Goal: Task Accomplishment & Management: Manage account settings

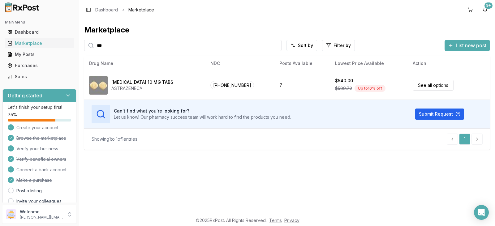
click at [108, 46] on input "***" at bounding box center [183, 45] width 198 height 11
drag, startPoint x: 111, startPoint y: 47, endPoint x: 78, endPoint y: 38, distance: 34.9
click at [75, 42] on div "Main Menu Dashboard Marketplace My Posts Purchases Sales Getting started Let's …" at bounding box center [247, 113] width 495 height 226
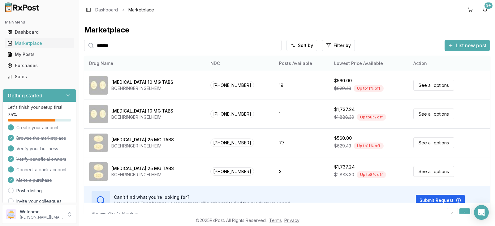
type input "*******"
click at [143, 60] on th "Drug Name" at bounding box center [144, 63] width 121 height 15
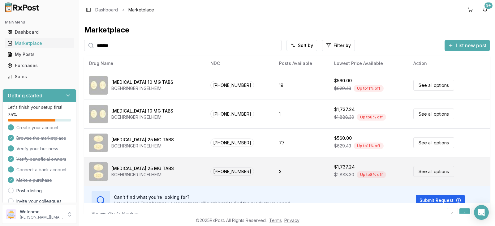
scroll to position [12, 0]
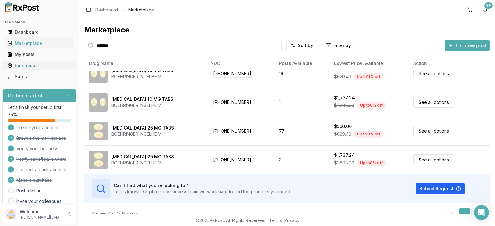
click at [37, 66] on div "Purchases" at bounding box center [39, 66] width 64 height 6
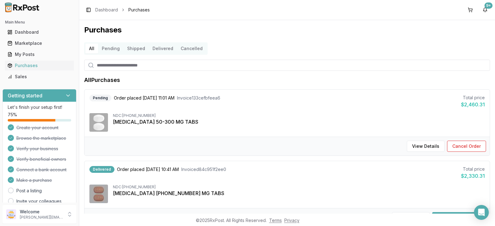
click at [161, 50] on button "Delivered" at bounding box center [163, 49] width 28 height 10
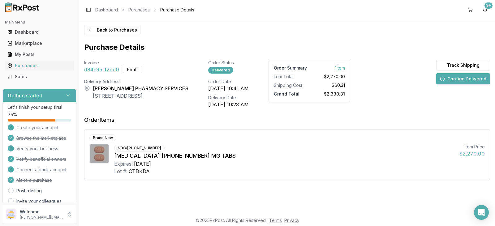
click at [474, 80] on button "Confirm Delivered" at bounding box center [463, 78] width 54 height 11
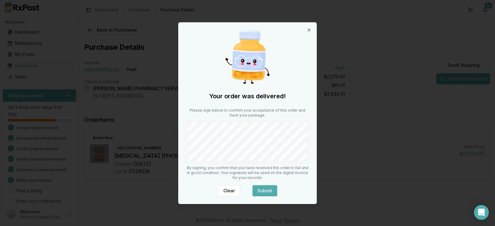
click at [267, 191] on button "Submit" at bounding box center [265, 190] width 25 height 11
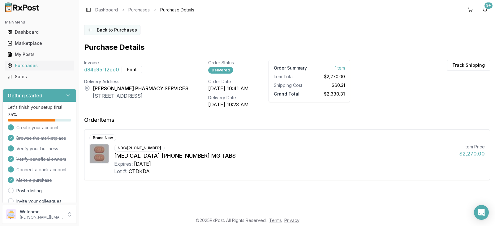
click at [117, 29] on button "Back to Purchases" at bounding box center [112, 30] width 56 height 10
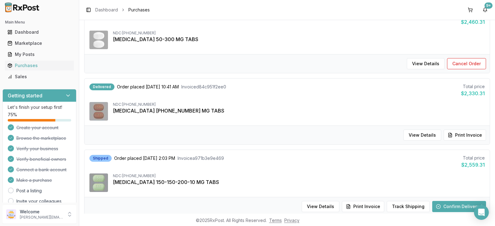
scroll to position [93, 0]
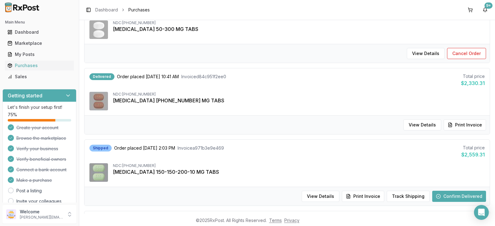
click at [461, 197] on button "Confirm Delivered" at bounding box center [459, 196] width 54 height 11
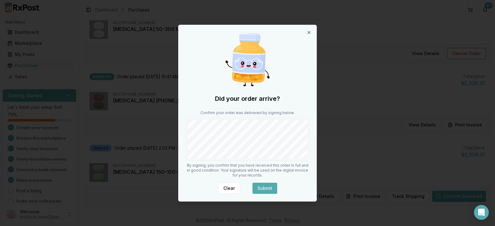
click at [265, 190] on button "Submit" at bounding box center [265, 188] width 25 height 11
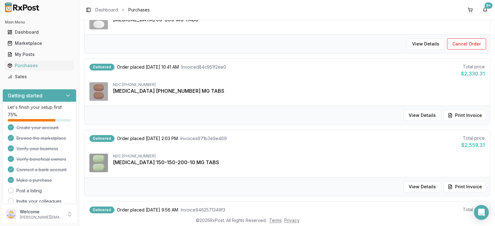
scroll to position [124, 0]
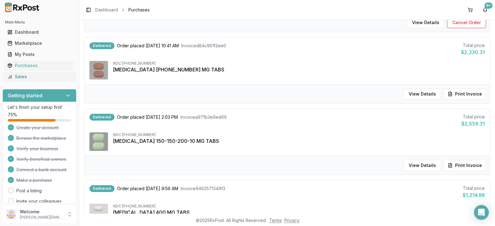
click at [29, 76] on div "Sales" at bounding box center [39, 77] width 64 height 6
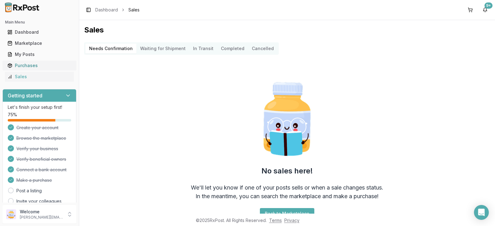
click at [29, 67] on div "Purchases" at bounding box center [39, 66] width 64 height 6
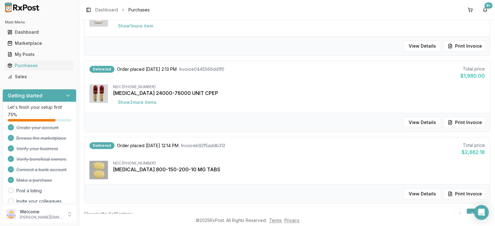
scroll to position [310, 0]
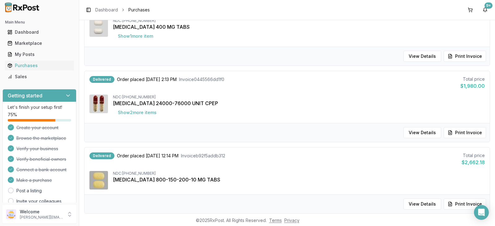
click at [211, 155] on span "Invoice b92f5addb312" at bounding box center [203, 156] width 44 height 6
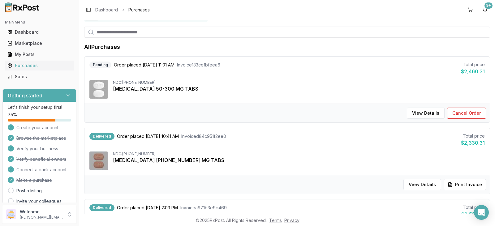
scroll to position [0, 0]
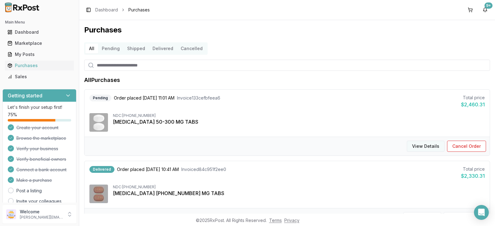
click at [426, 147] on button "View Details" at bounding box center [426, 146] width 38 height 11
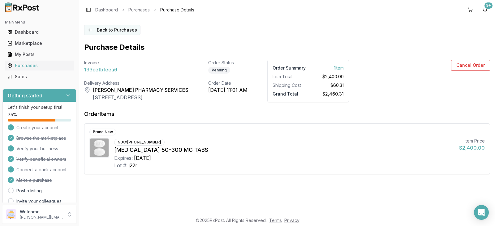
click at [124, 27] on button "Back to Purchases" at bounding box center [112, 30] width 56 height 10
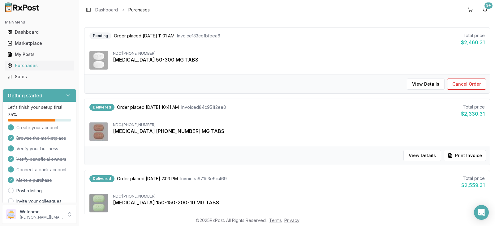
scroll to position [93, 0]
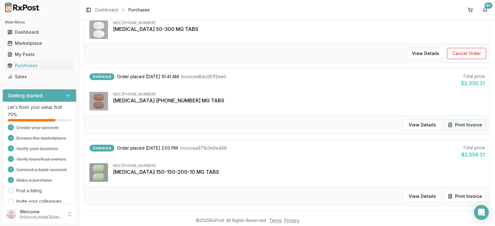
click at [470, 124] on button "Print Invoice" at bounding box center [465, 124] width 42 height 11
click at [467, 198] on button "Print Invoice" at bounding box center [465, 196] width 42 height 11
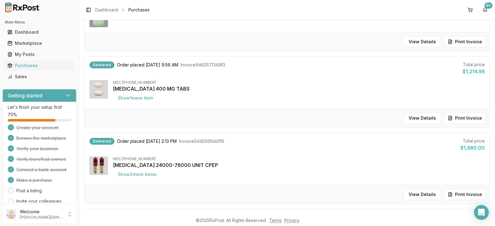
scroll to position [0, 0]
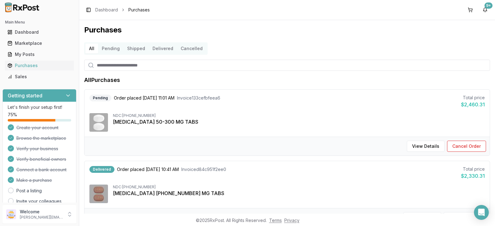
click at [135, 49] on button "Shipped" at bounding box center [136, 49] width 25 height 10
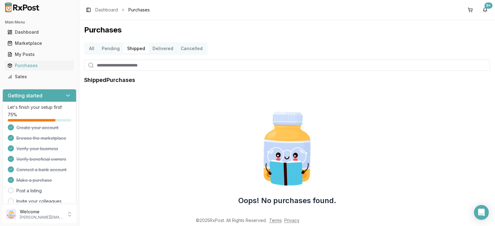
click at [111, 49] on button "Pending" at bounding box center [110, 49] width 25 height 10
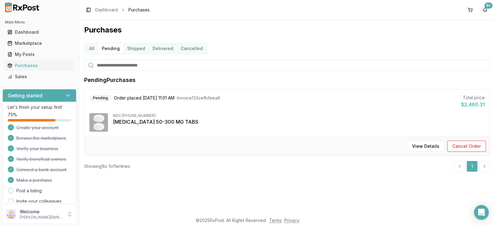
click at [140, 49] on button "Shipped" at bounding box center [136, 49] width 25 height 10
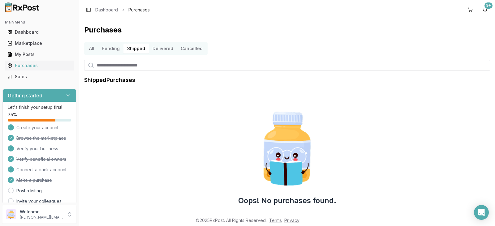
click at [115, 50] on button "Pending" at bounding box center [110, 49] width 25 height 10
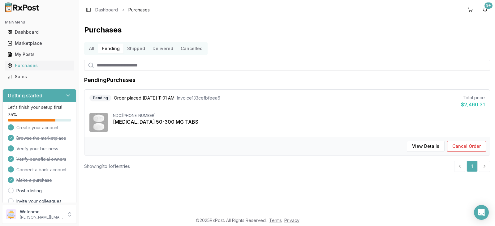
click at [165, 49] on button "Delivered" at bounding box center [163, 49] width 28 height 10
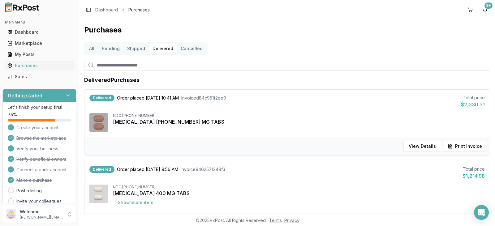
click at [93, 49] on button "All" at bounding box center [91, 49] width 13 height 10
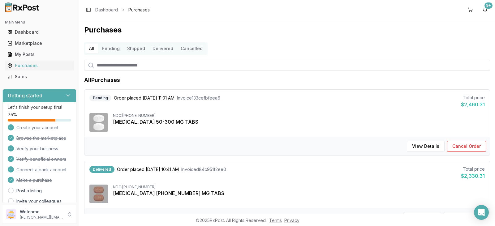
click at [160, 49] on button "Delivered" at bounding box center [163, 49] width 28 height 10
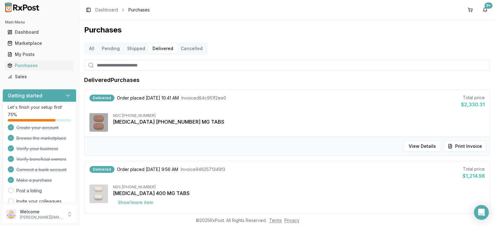
click at [191, 50] on button "Cancelled" at bounding box center [191, 49] width 29 height 10
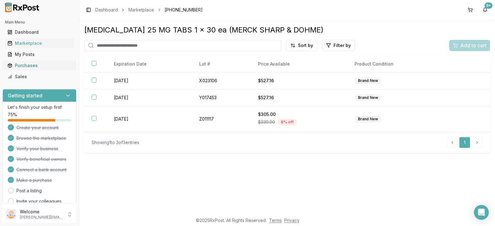
click at [30, 67] on div "Purchases" at bounding box center [39, 66] width 64 height 6
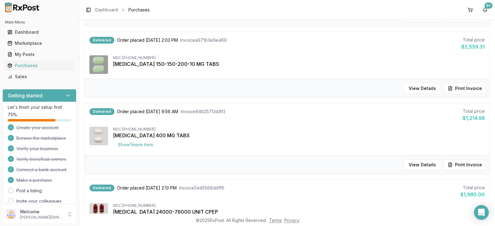
scroll to position [217, 0]
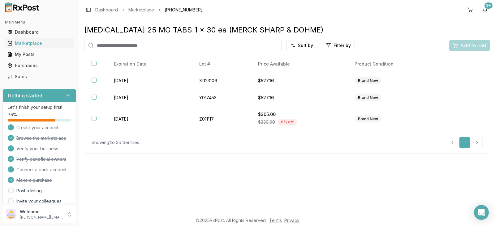
drag, startPoint x: 152, startPoint y: 46, endPoint x: 152, endPoint y: 42, distance: 3.7
click at [152, 46] on input "search" at bounding box center [183, 45] width 198 height 11
type input "****"
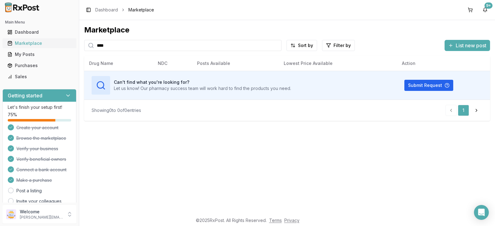
drag, startPoint x: 119, startPoint y: 47, endPoint x: 72, endPoint y: 46, distance: 47.4
click at [72, 46] on div "Main Menu Dashboard Marketplace My Posts Purchases Sales Getting started Let's …" at bounding box center [247, 113] width 495 height 226
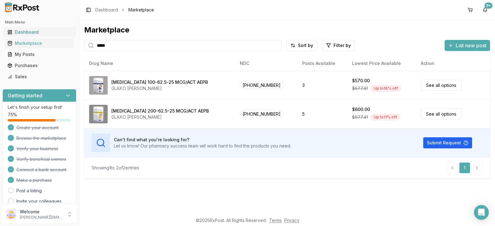
drag, startPoint x: 114, startPoint y: 48, endPoint x: 60, endPoint y: 30, distance: 57.0
click at [63, 33] on div "Main Menu Dashboard Marketplace My Posts Purchases Sales Getting started Let's …" at bounding box center [247, 113] width 495 height 226
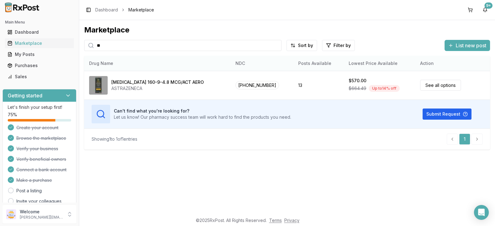
type input "*"
type input "****"
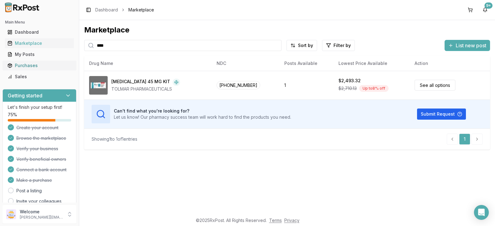
click at [32, 66] on div "Purchases" at bounding box center [39, 66] width 64 height 6
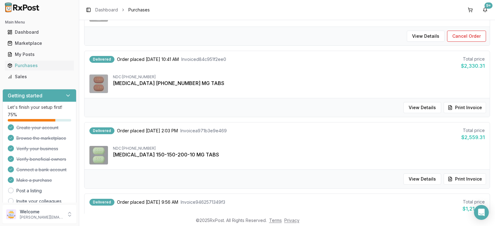
scroll to position [124, 0]
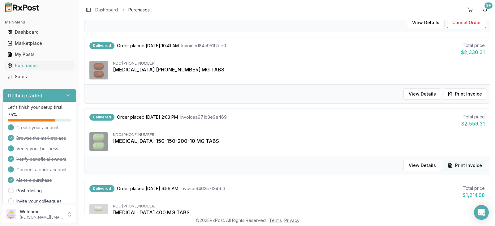
click at [467, 167] on button "Print Invoice" at bounding box center [465, 165] width 42 height 11
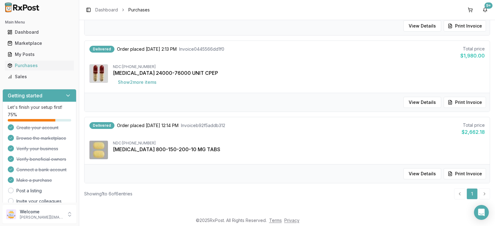
scroll to position [341, 0]
click at [467, 173] on button "Print Invoice" at bounding box center [465, 173] width 42 height 11
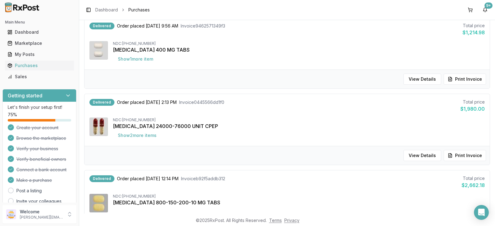
scroll to position [279, 0]
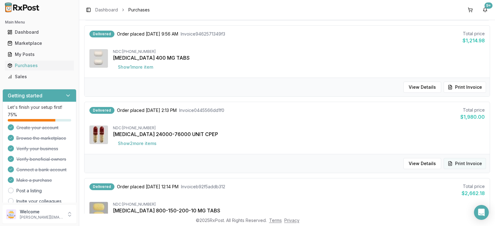
click at [467, 164] on button "Print Invoice" at bounding box center [465, 163] width 42 height 11
click at [471, 88] on button "Print Invoice" at bounding box center [465, 87] width 42 height 11
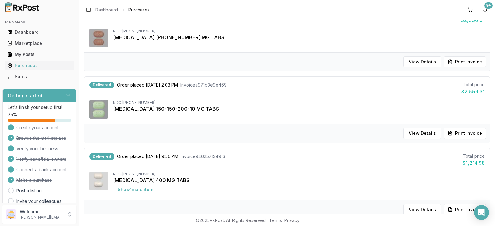
scroll to position [155, 0]
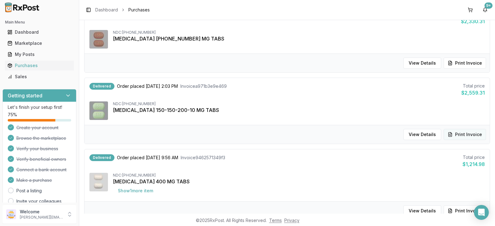
click at [470, 135] on button "Print Invoice" at bounding box center [465, 134] width 42 height 11
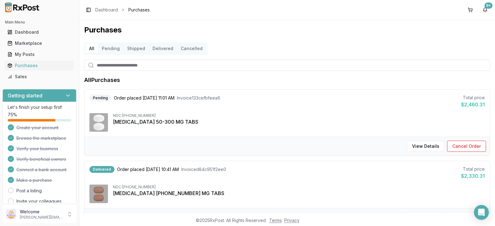
click at [105, 64] on input "search" at bounding box center [287, 65] width 406 height 11
type input "****"
